Goal: Task Accomplishment & Management: Manage account settings

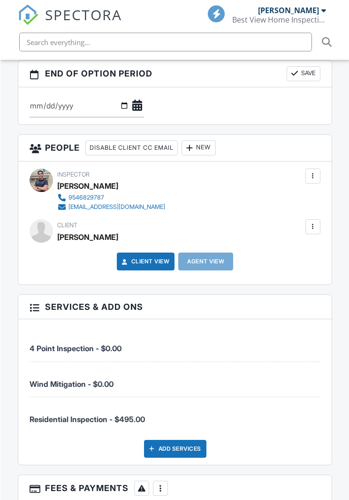
scroll to position [1133, 0]
click at [60, 244] on div "[PERSON_NAME]" at bounding box center [87, 237] width 61 height 14
click at [315, 234] on div at bounding box center [312, 226] width 15 height 15
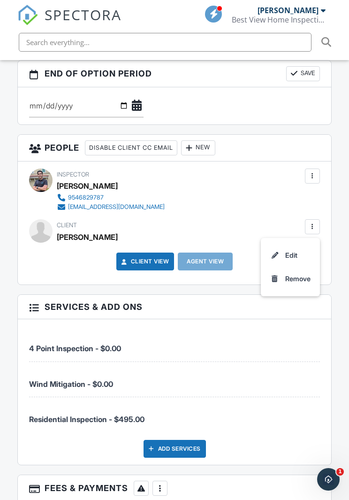
click at [301, 267] on li "Edit" at bounding box center [291, 255] width 48 height 23
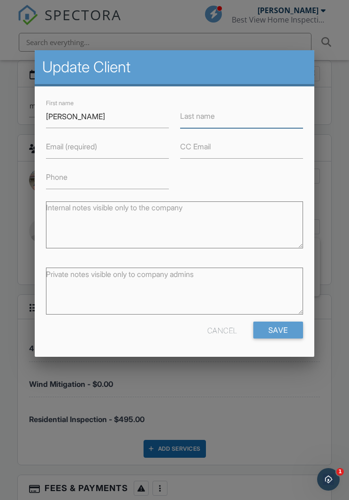
click at [229, 114] on input "Last name" at bounding box center [241, 116] width 123 height 23
type input "R"
type input "[PERSON_NAME]"
click at [61, 148] on label "Email (required)" at bounding box center [71, 146] width 51 height 10
click at [61, 148] on input "Email (required)" at bounding box center [107, 147] width 123 height 23
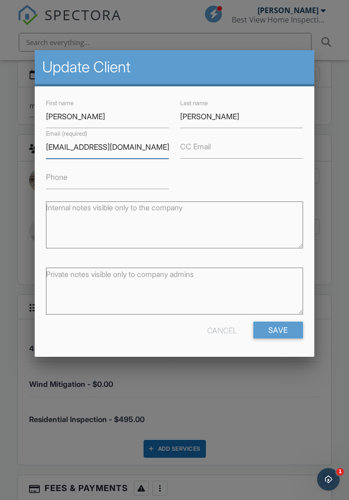
type input "Rlape22@gmail.com"
click at [228, 152] on input "CC Email" at bounding box center [241, 147] width 123 height 23
click at [289, 331] on input "Save" at bounding box center [278, 330] width 50 height 17
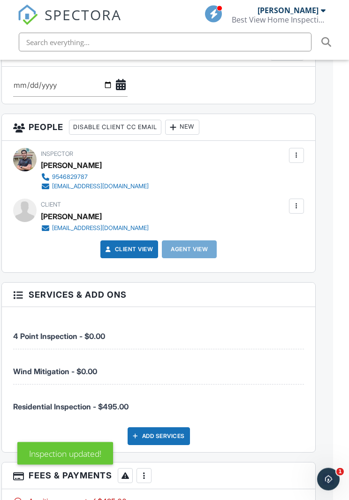
scroll to position [1263, 16]
click at [198, 134] on div "New" at bounding box center [182, 126] width 34 height 15
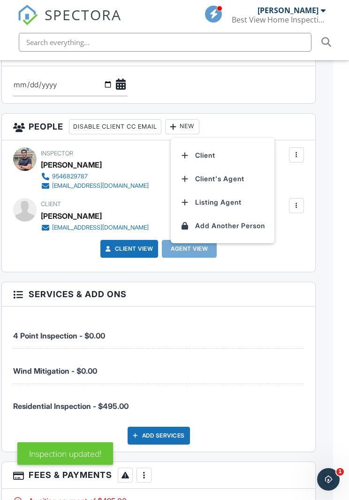
click at [245, 190] on li "Client's Agent" at bounding box center [223, 178] width 92 height 23
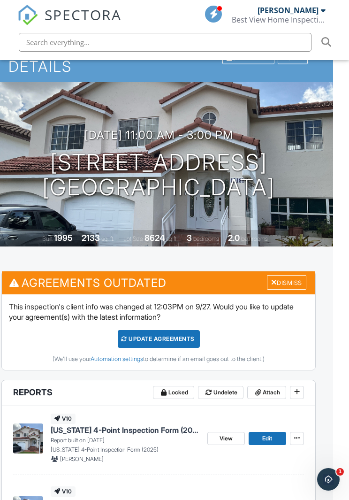
scroll to position [0, 16]
